Goal: Information Seeking & Learning: Learn about a topic

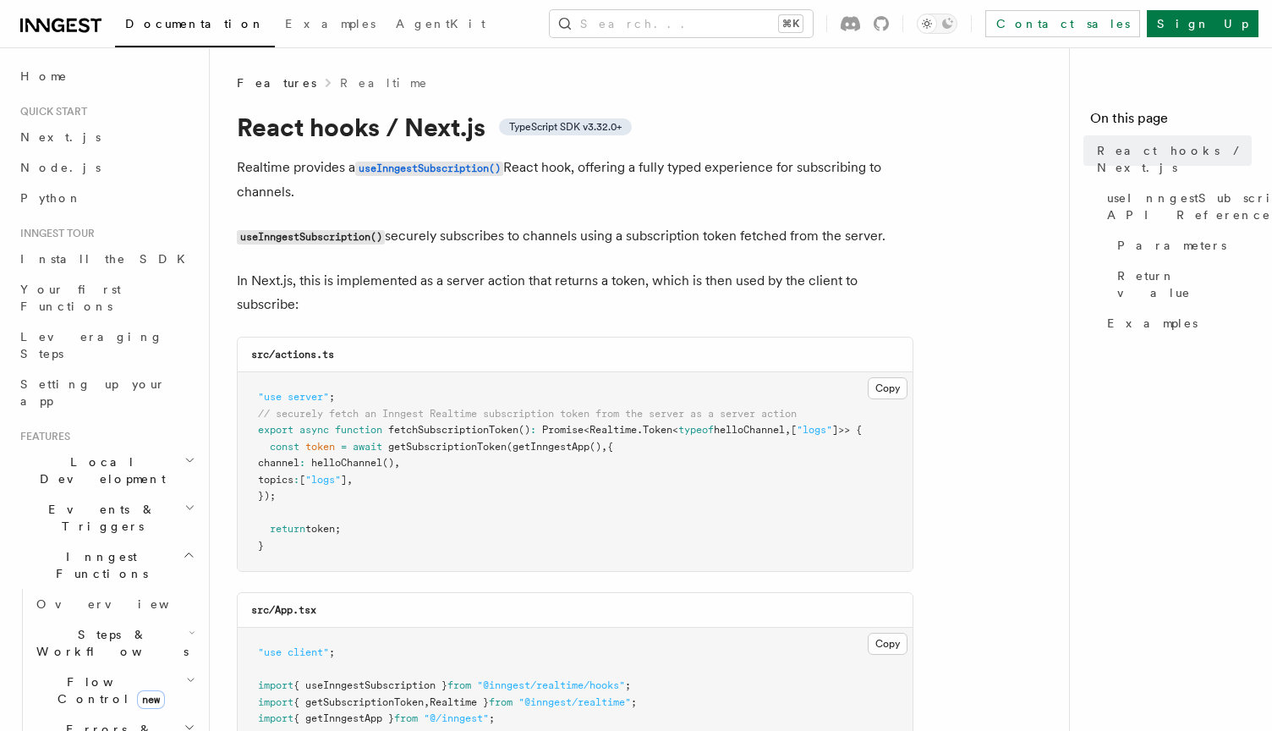
click at [537, 297] on p "In Next.js, this is implemented as a server action that returns a token, which …" at bounding box center [575, 292] width 677 height 47
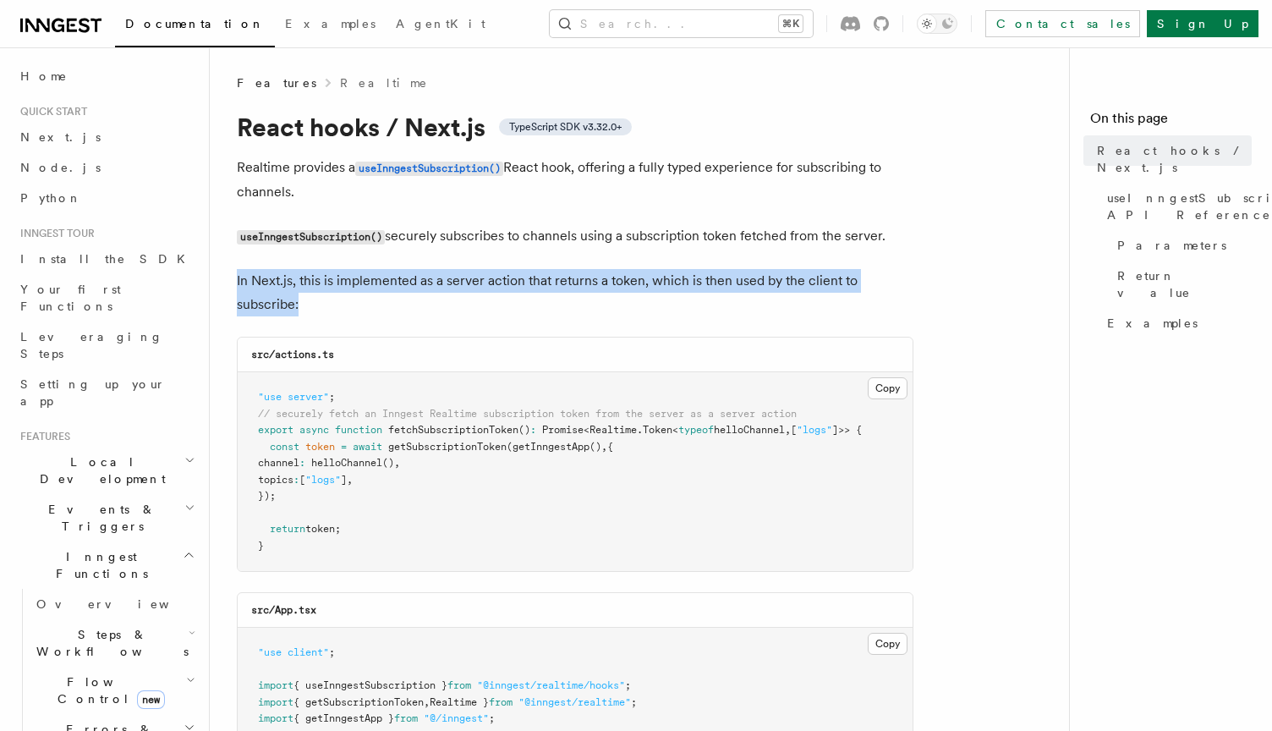
click at [537, 297] on p "In Next.js, this is implemented as a server action that returns a token, which …" at bounding box center [575, 292] width 677 height 47
click at [560, 298] on p "In Next.js, this is implemented as a server action that returns a token, which …" at bounding box center [575, 292] width 677 height 47
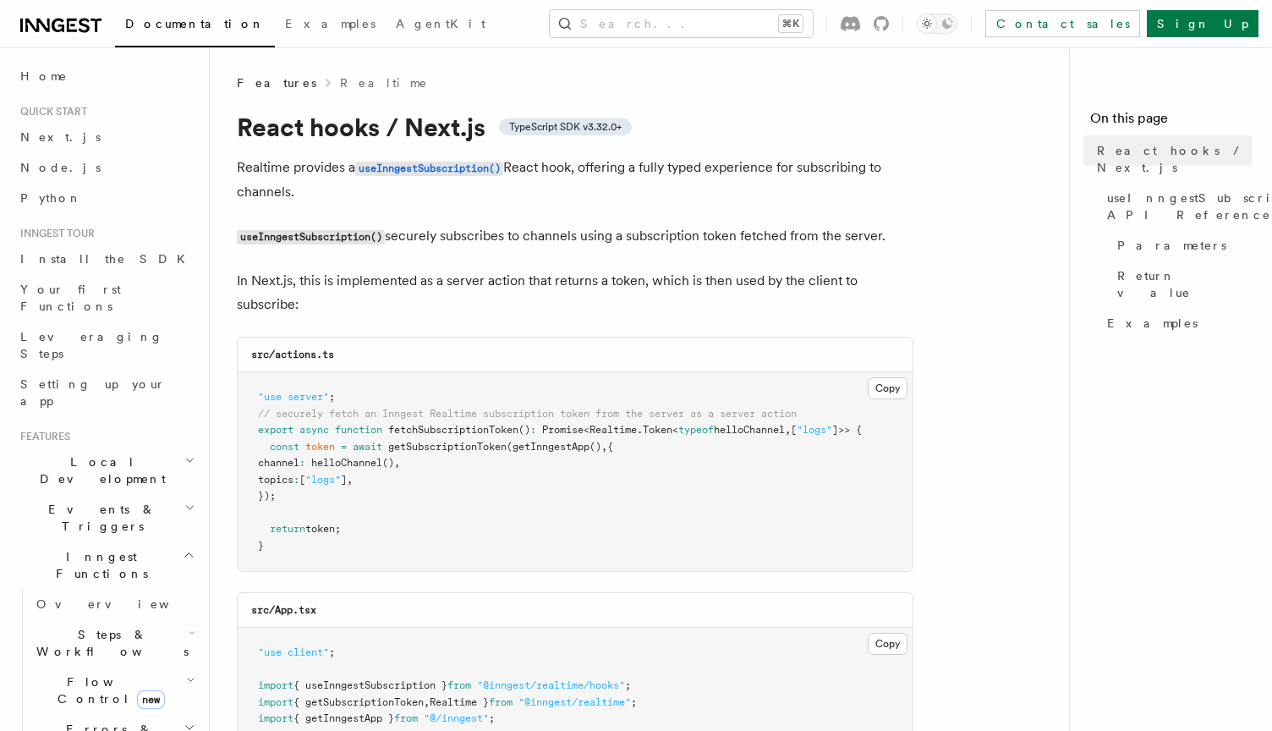
click at [494, 283] on p "In Next.js, this is implemented as a server action that returns a token, which …" at bounding box center [575, 292] width 677 height 47
click at [494, 297] on p "In Next.js, this is implemented as a server action that returns a token, which …" at bounding box center [575, 292] width 677 height 47
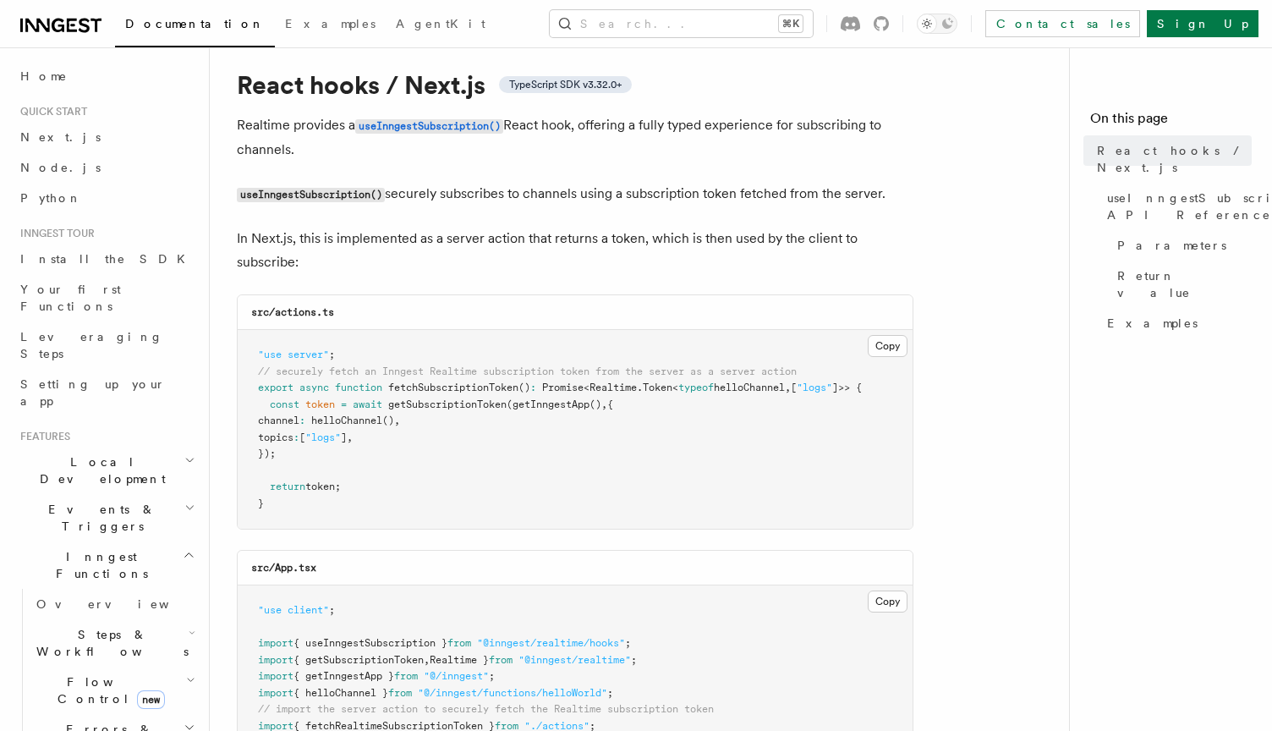
scroll to position [46, 0]
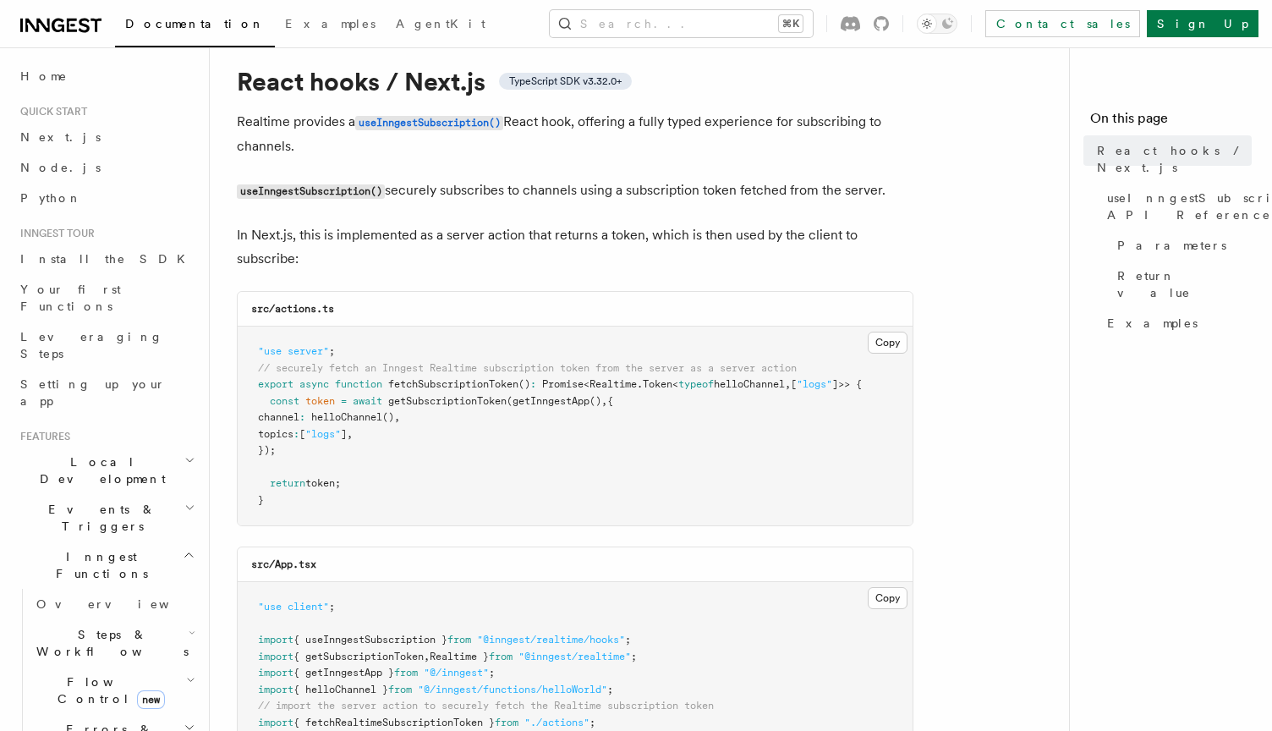
click at [526, 253] on p "In Next.js, this is implemented as a server action that returns a token, which …" at bounding box center [575, 246] width 677 height 47
click at [559, 256] on p "In Next.js, this is implemented as a server action that returns a token, which …" at bounding box center [575, 246] width 677 height 47
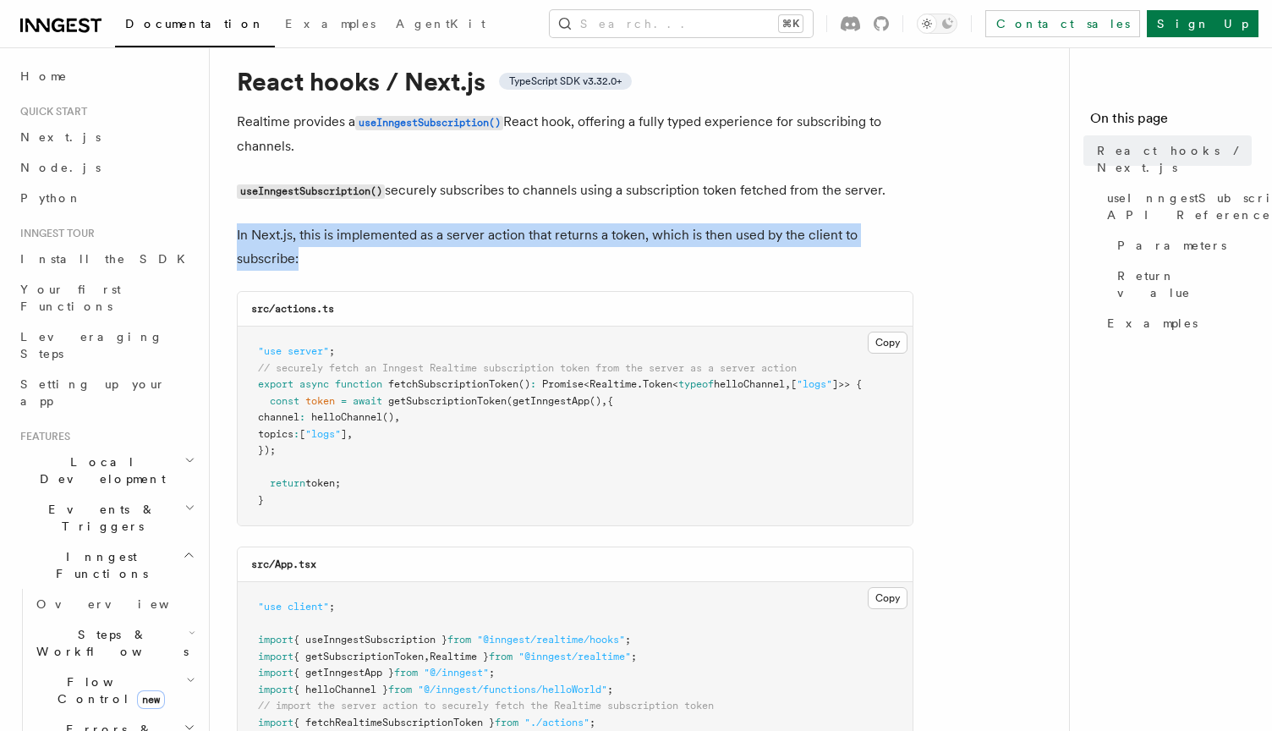
click at [559, 256] on p "In Next.js, this is implemented as a server action that returns a token, which …" at bounding box center [575, 246] width 677 height 47
click at [577, 251] on p "In Next.js, this is implemented as a server action that returns a token, which …" at bounding box center [575, 246] width 677 height 47
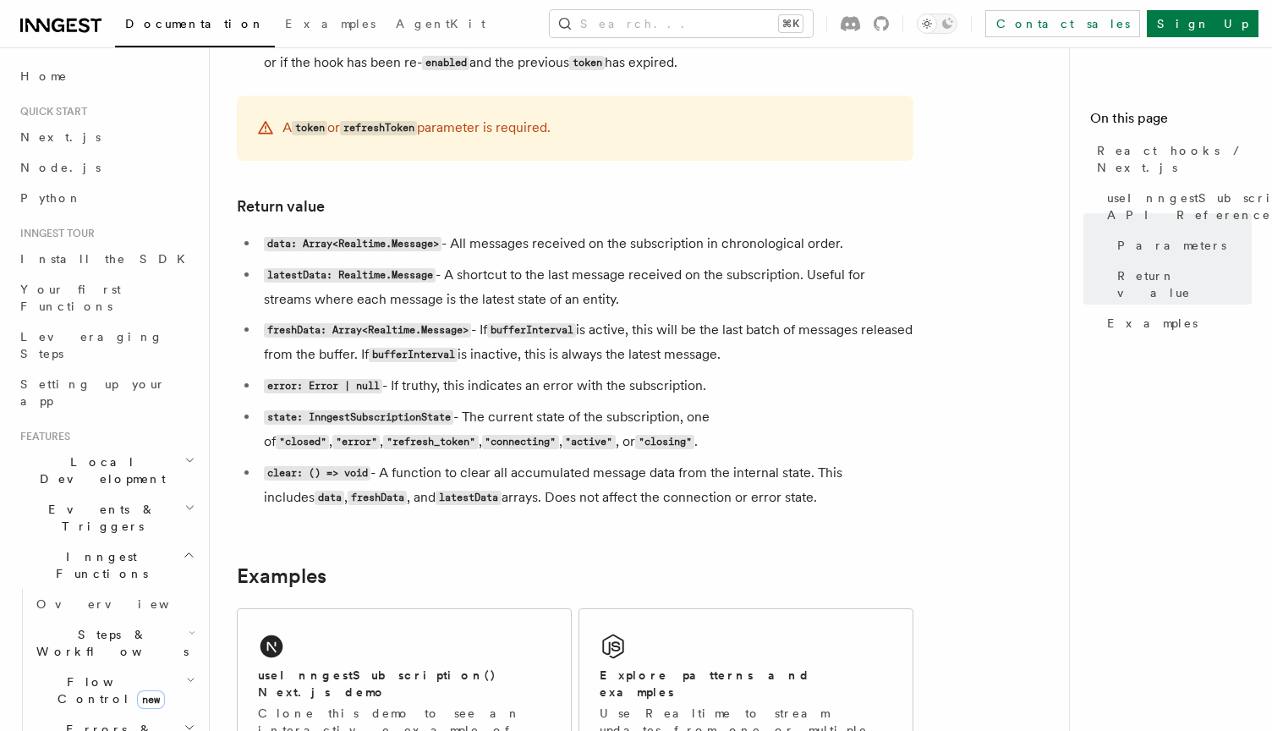
scroll to position [1558, 0]
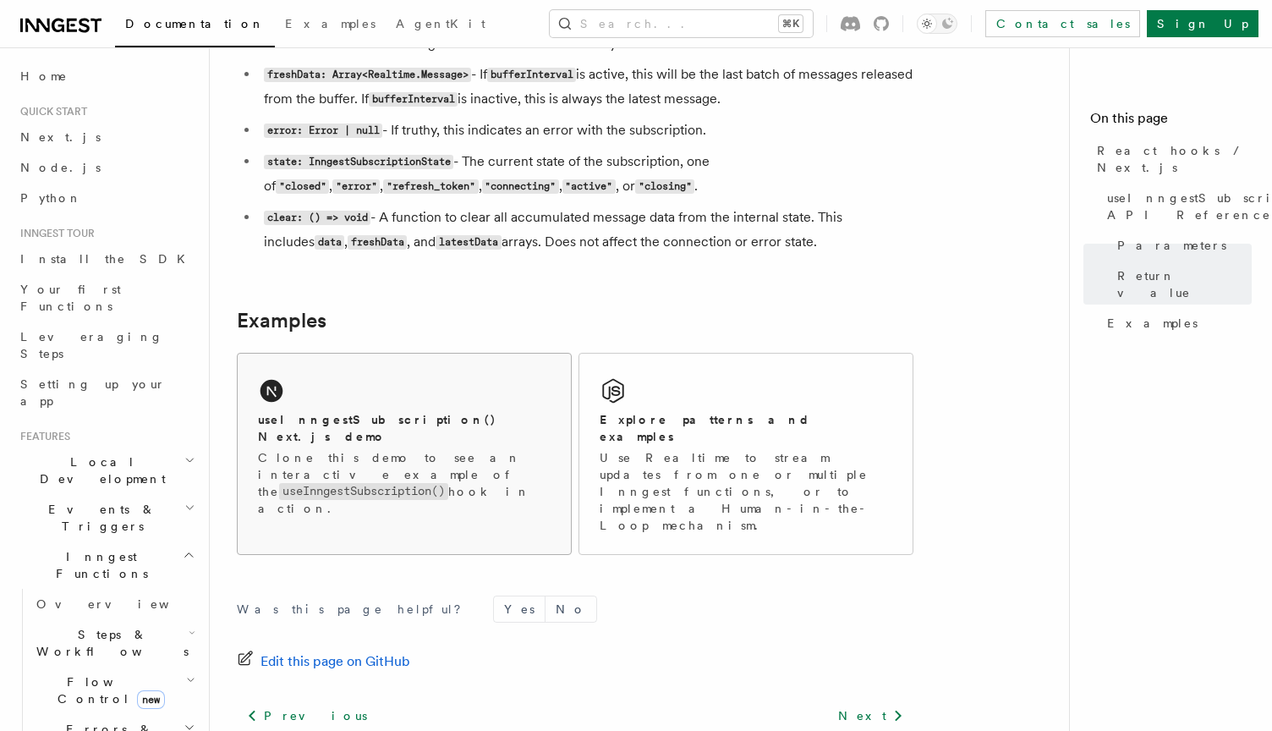
click at [442, 449] on p "Clone this demo to see an interactive example of the useInngestSubscription() h…" at bounding box center [404, 483] width 293 height 68
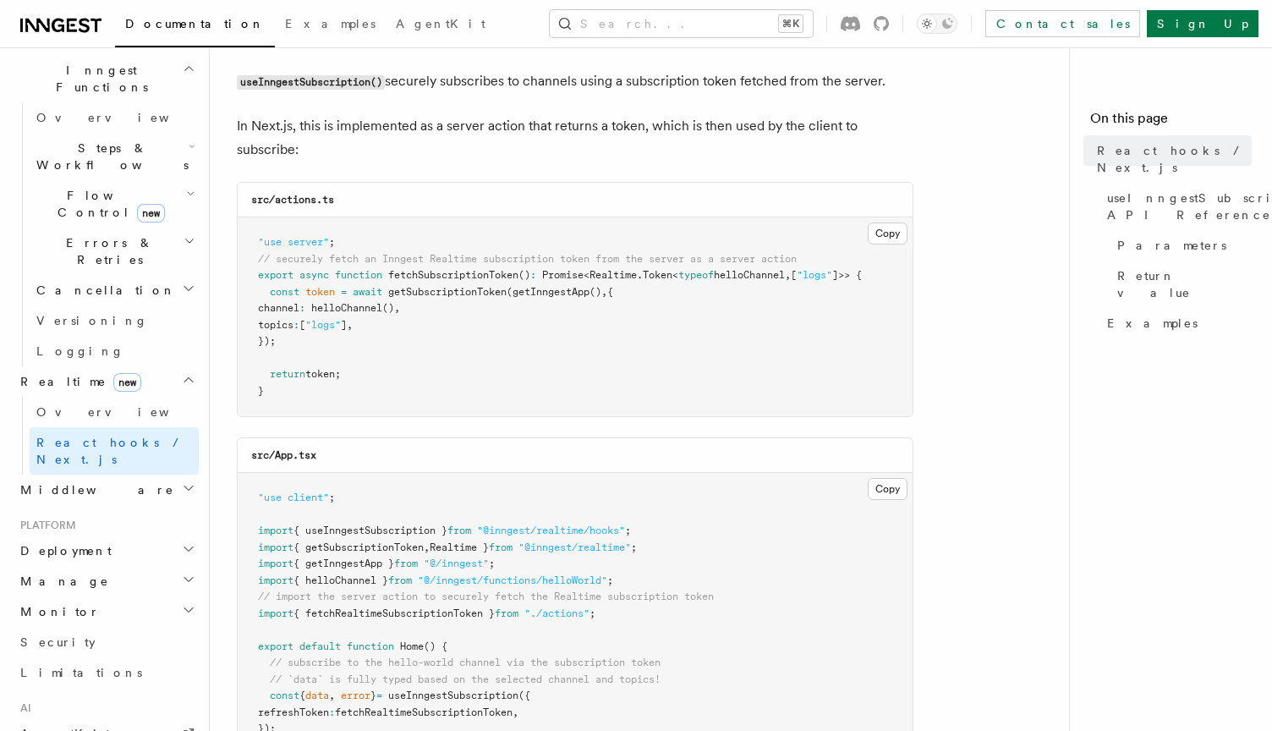
scroll to position [426, 0]
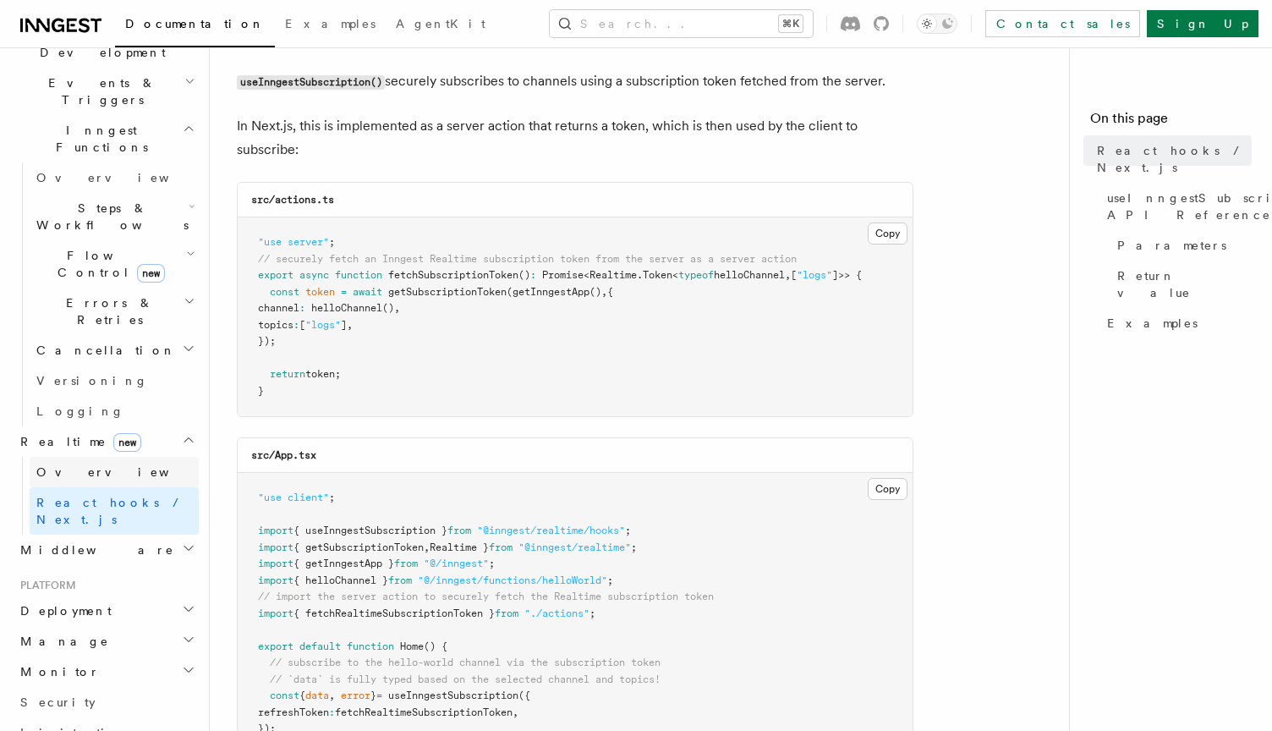
click at [91, 457] on link "Overview" at bounding box center [114, 472] width 169 height 30
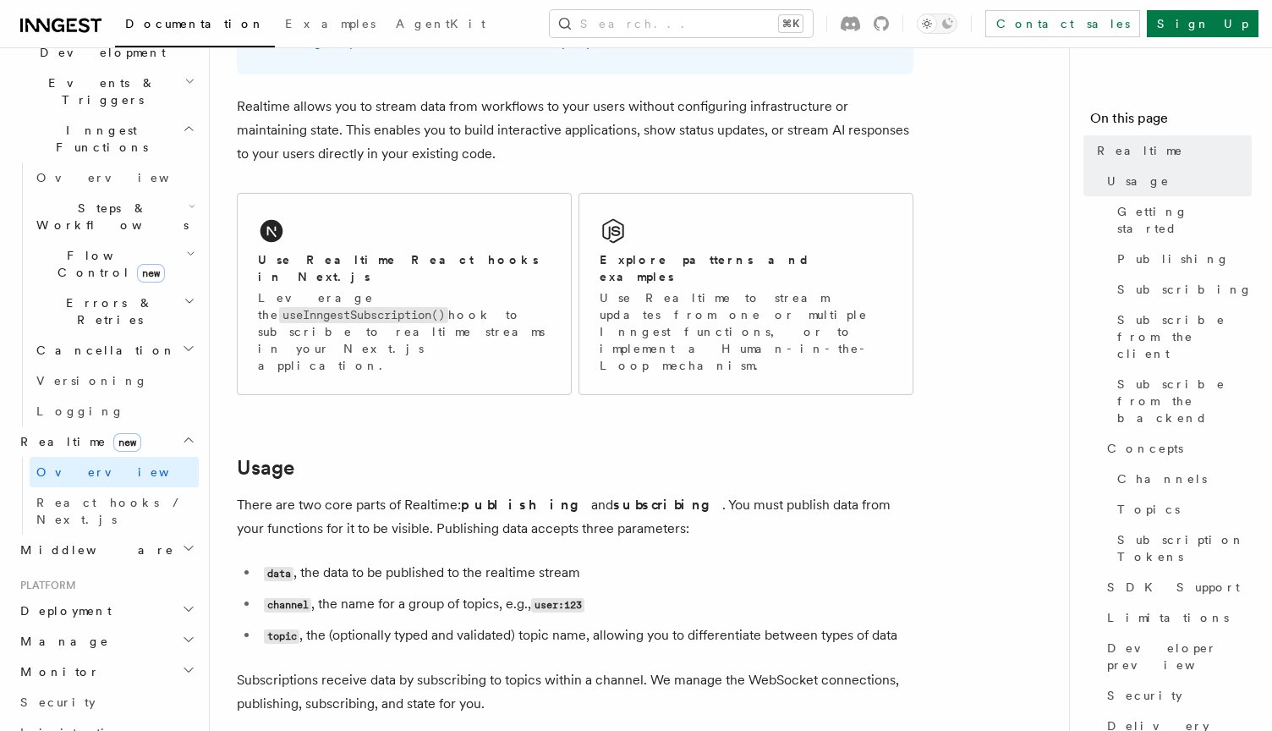
scroll to position [286, 0]
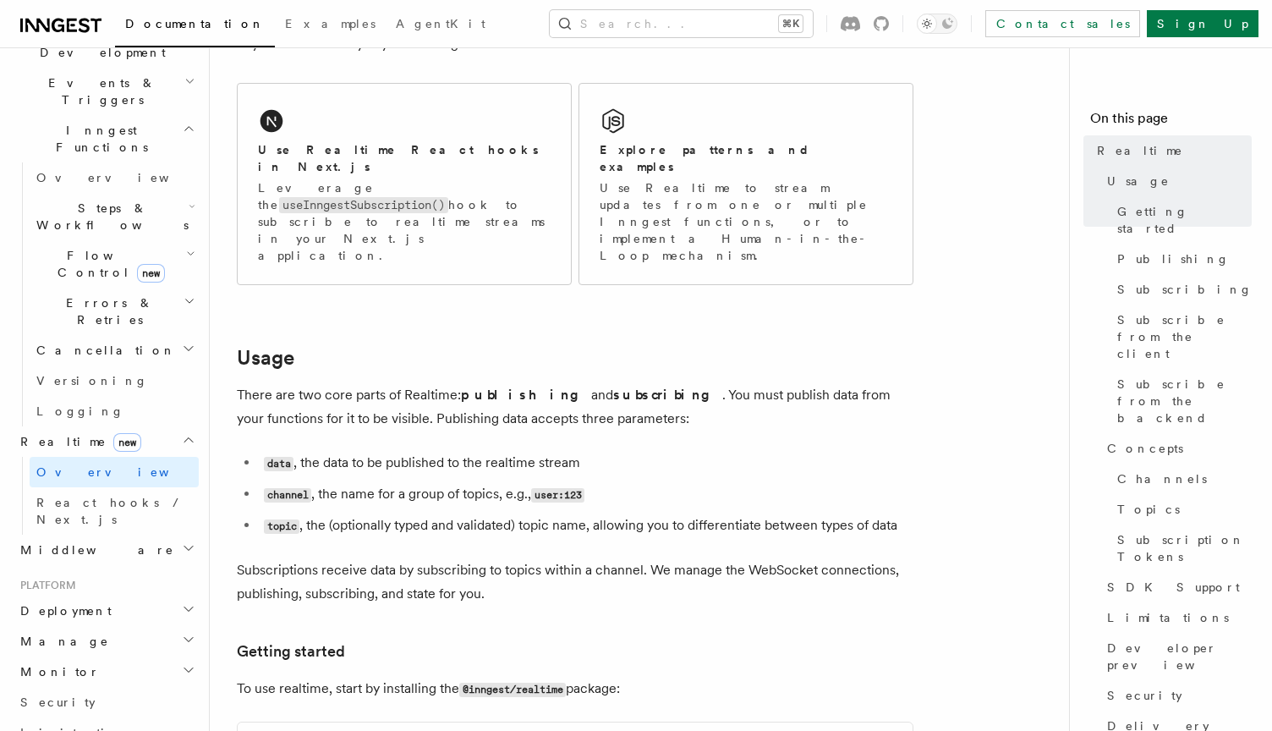
click at [588, 383] on p "There are two core parts of Realtime: publishing and subscribing . You must pub…" at bounding box center [575, 406] width 677 height 47
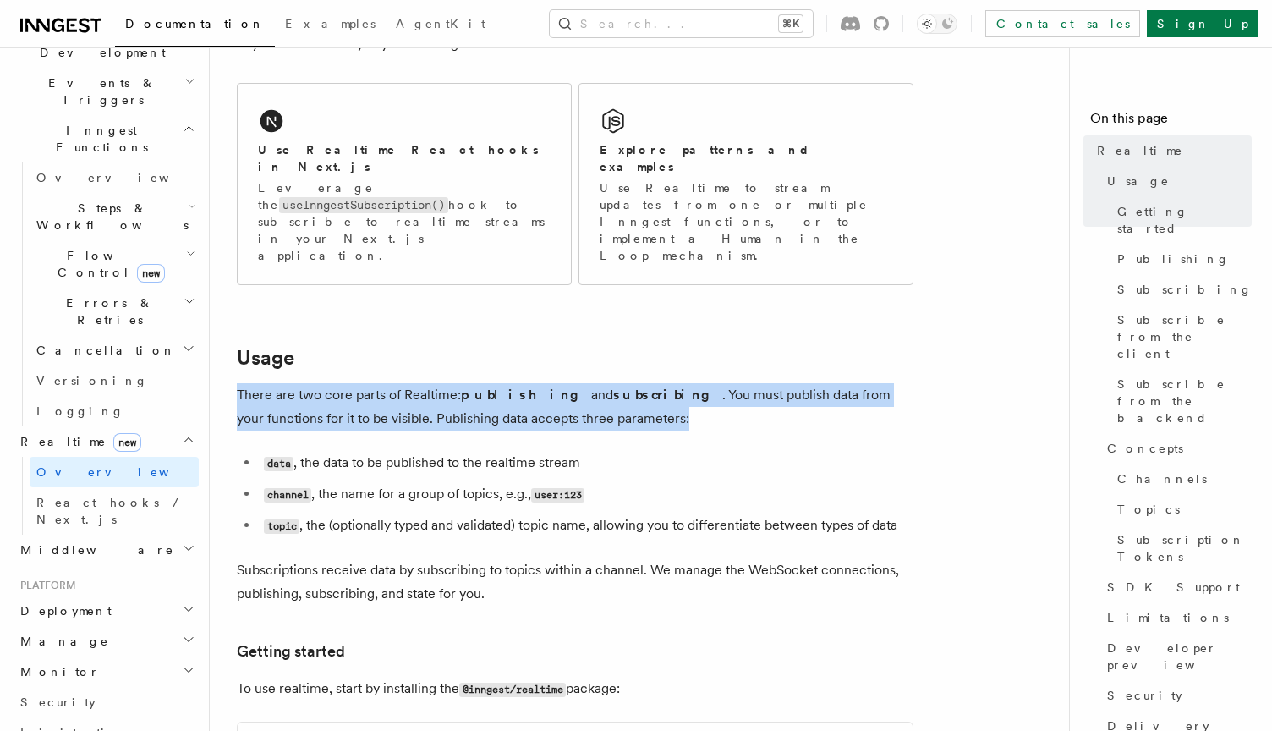
click at [588, 383] on p "There are two core parts of Realtime: publishing and subscribing . You must pub…" at bounding box center [575, 406] width 677 height 47
click at [619, 383] on p "There are two core parts of Realtime: publishing and subscribing . You must pub…" at bounding box center [575, 406] width 677 height 47
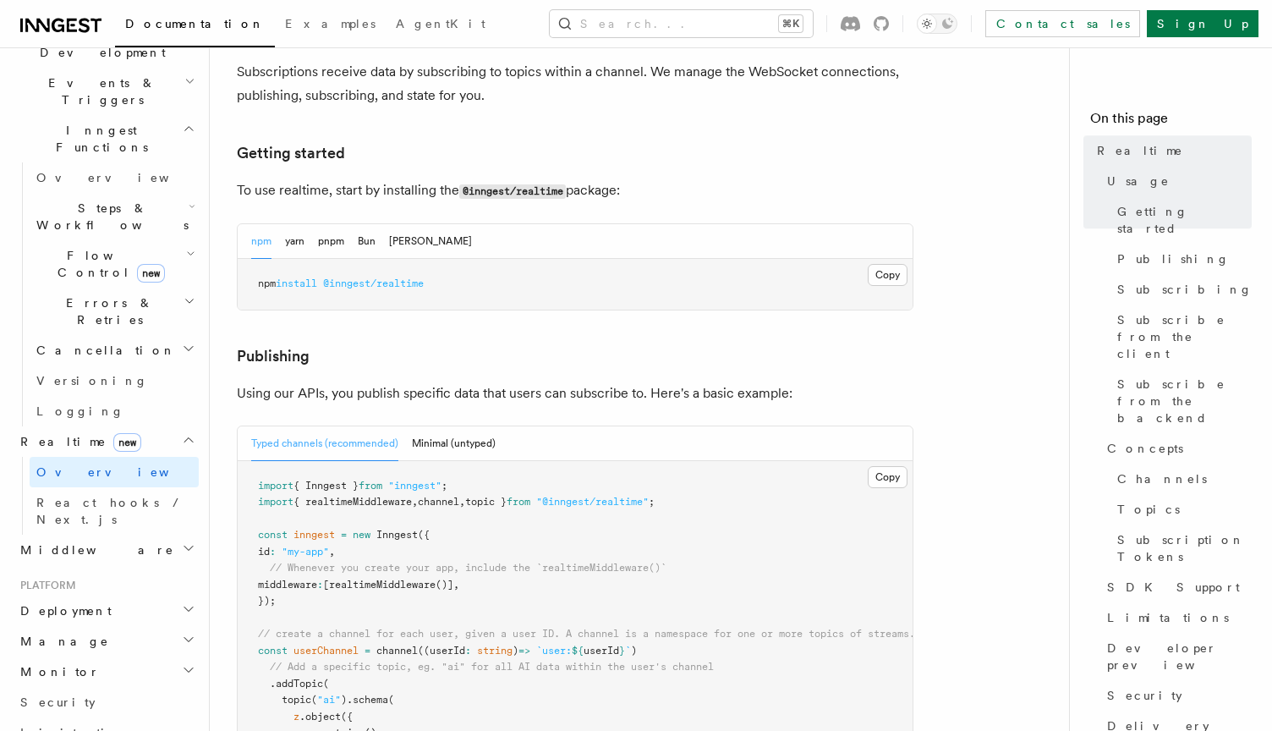
scroll to position [1028, 0]
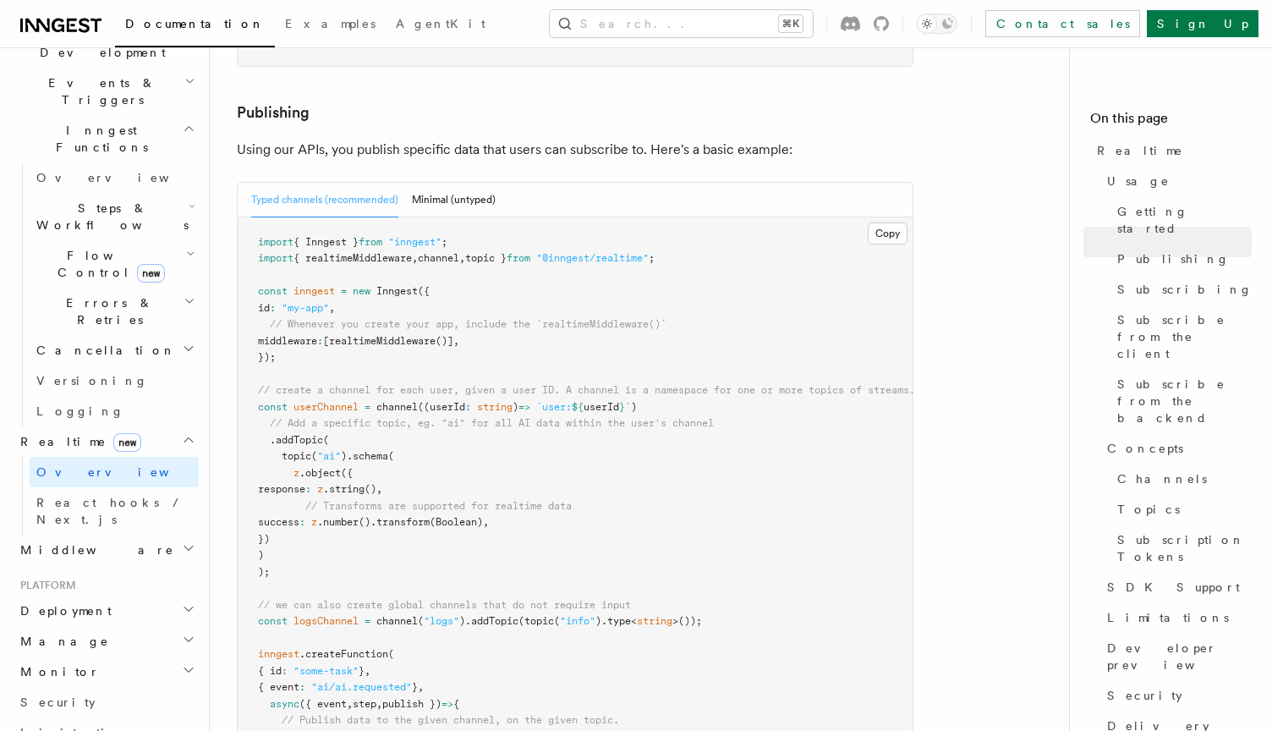
click at [565, 291] on pre "import { Inngest } from "inngest" ; import { realtimeMiddleware , channel , top…" at bounding box center [575, 564] width 675 height 694
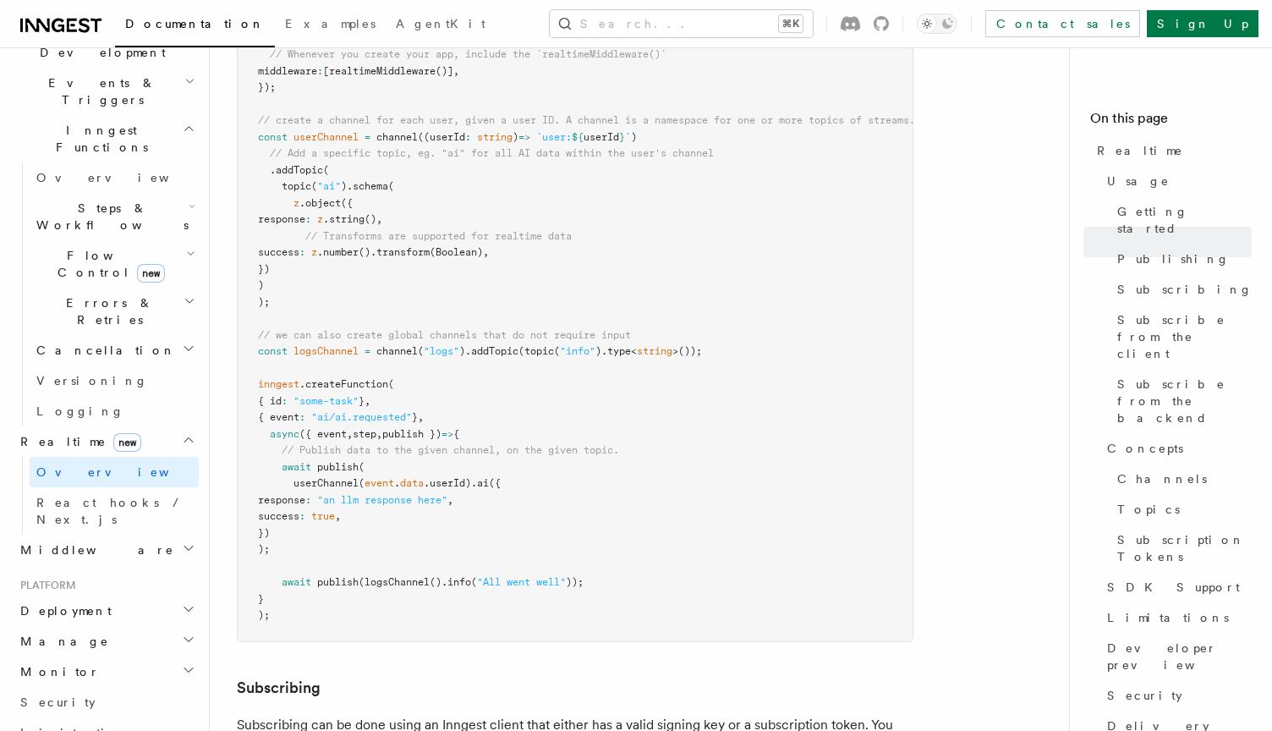
scroll to position [1487, 0]
